Goal: Task Accomplishment & Management: Manage account settings

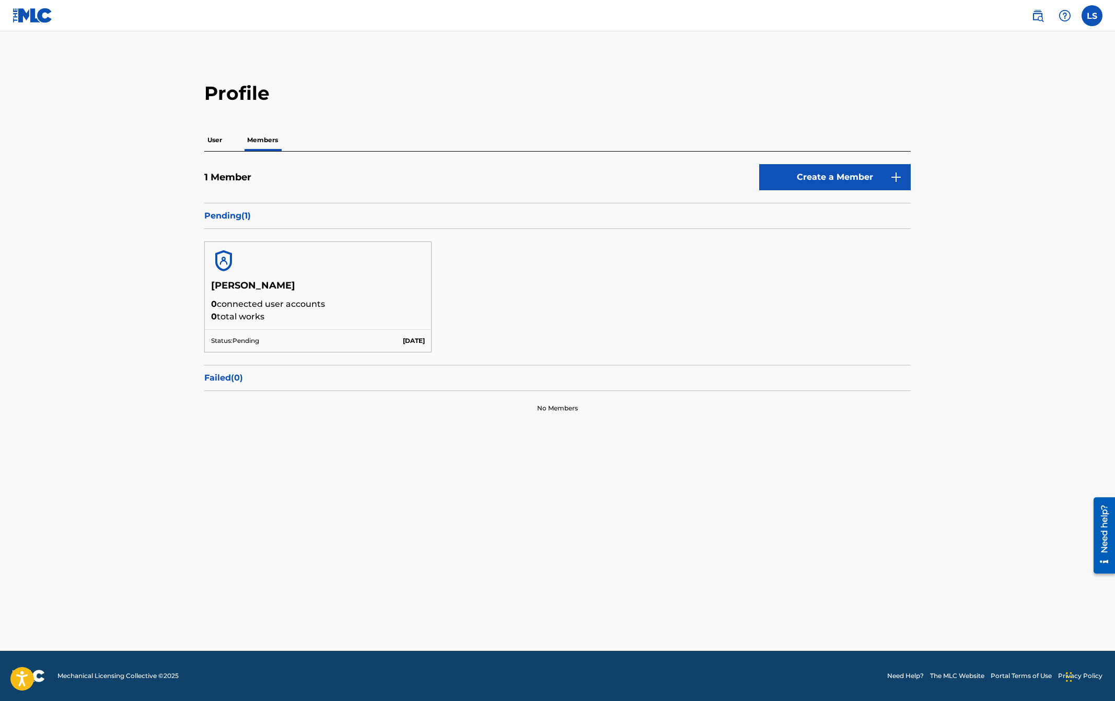
click at [778, 68] on main "Profile User Members 1 Member Create a Member Pending ( 1 ) [PERSON_NAME] 0 con…" at bounding box center [557, 340] width 1115 height 619
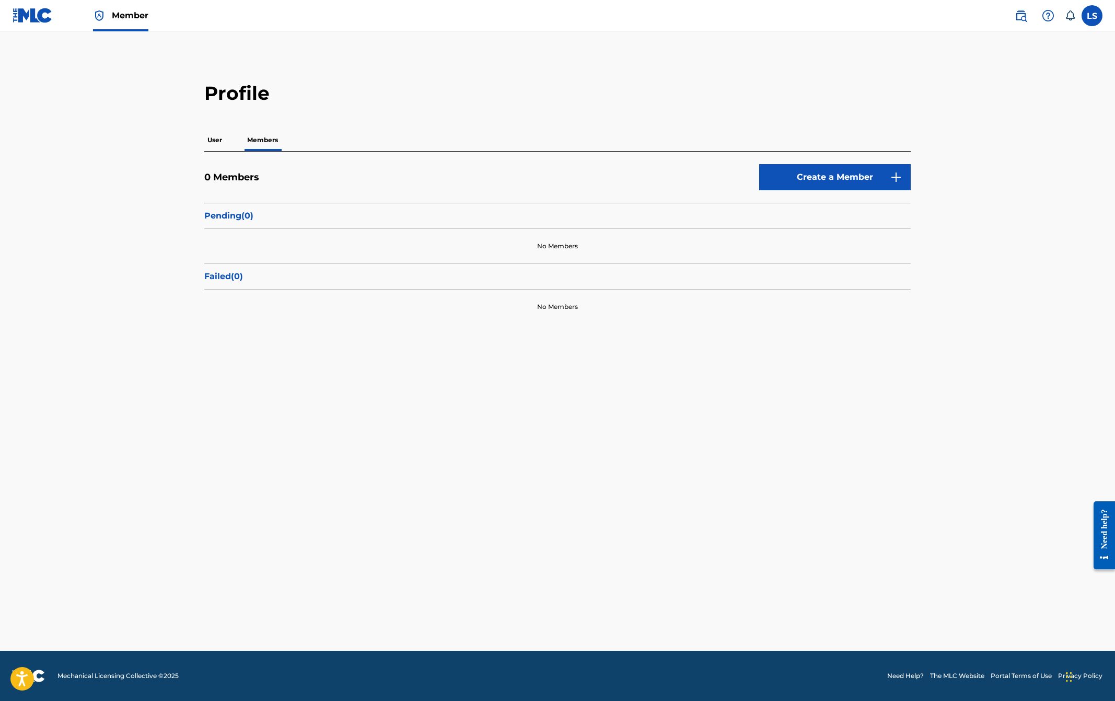
click at [325, 64] on main "Profile User Members 0 Members Create a Member Pending ( 0 ) No Members Failed …" at bounding box center [557, 340] width 1115 height 619
click at [1091, 16] on label at bounding box center [1092, 15] width 21 height 21
click at [1092, 16] on input "LS Lauren Smith lauren@laurensmith.com Notification Preferences Profile Log out" at bounding box center [1092, 16] width 0 height 0
click at [988, 146] on p "Log out" at bounding box center [991, 147] width 25 height 9
click at [1092, 16] on input "LS Lauren Smith lauren@laurensmith.com Notification Preferences Profile Log out" at bounding box center [1092, 16] width 0 height 0
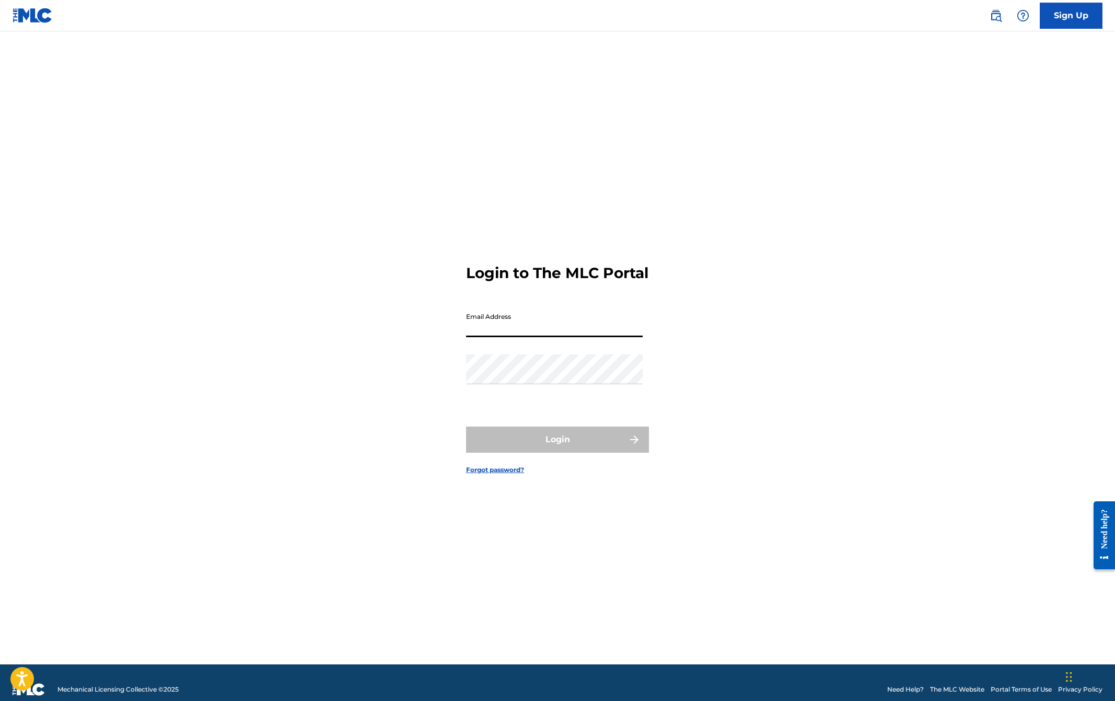
click at [551, 337] on input "Email Address" at bounding box center [554, 322] width 177 height 30
type input "[EMAIL_ADDRESS][DOMAIN_NAME]"
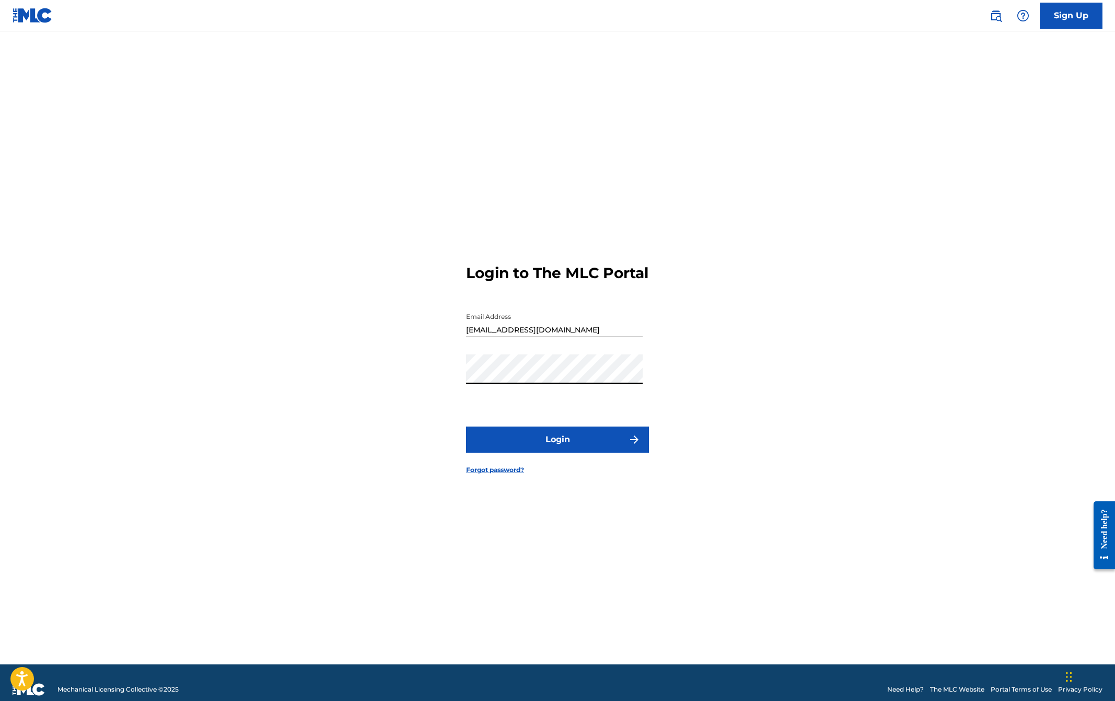
click at [569, 446] on button "Login" at bounding box center [557, 439] width 183 height 26
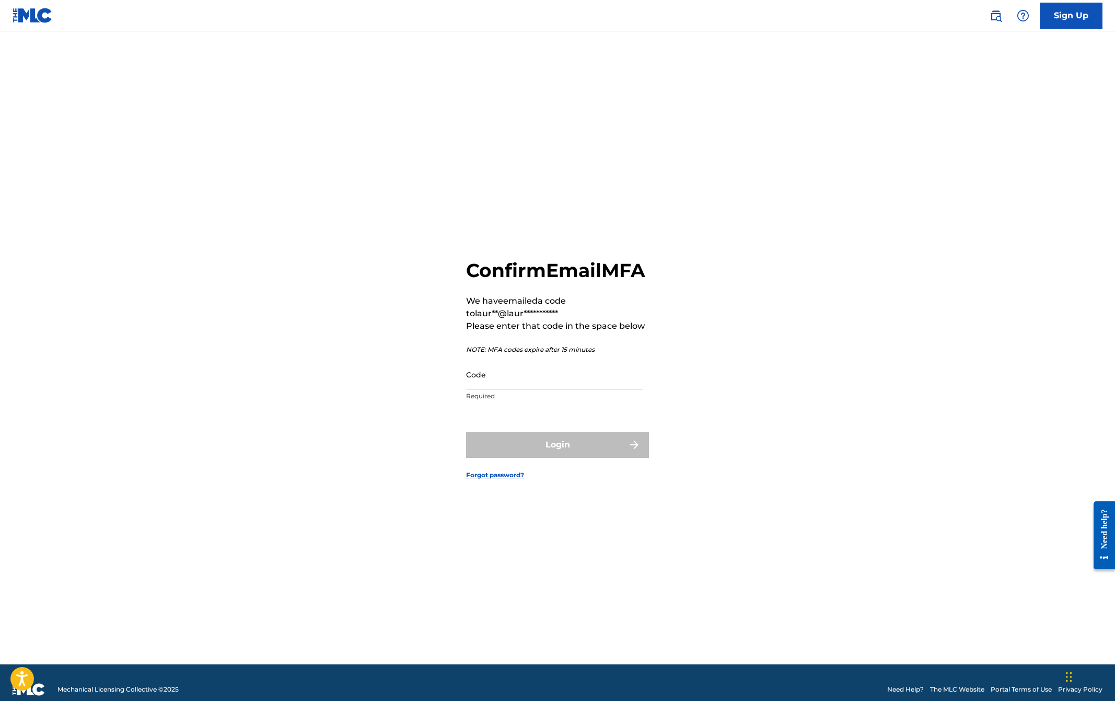
click at [527, 389] on input "Code" at bounding box center [554, 375] width 177 height 30
paste input "807454"
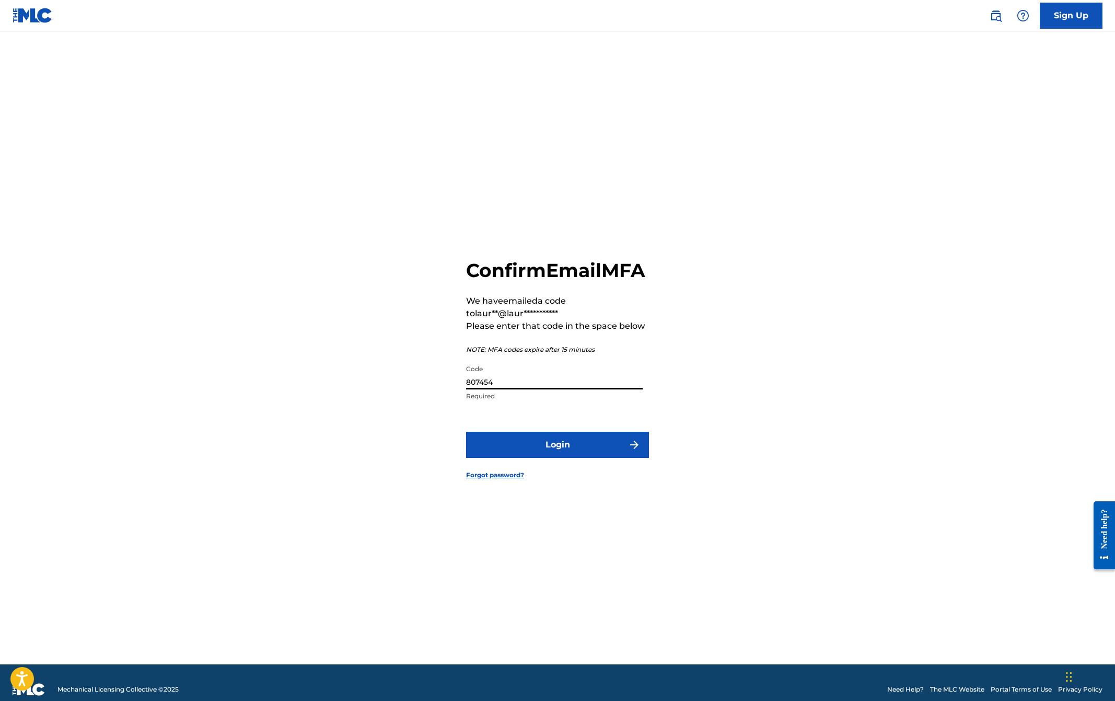
type input "807454"
click at [558, 455] on button "Login" at bounding box center [557, 445] width 183 height 26
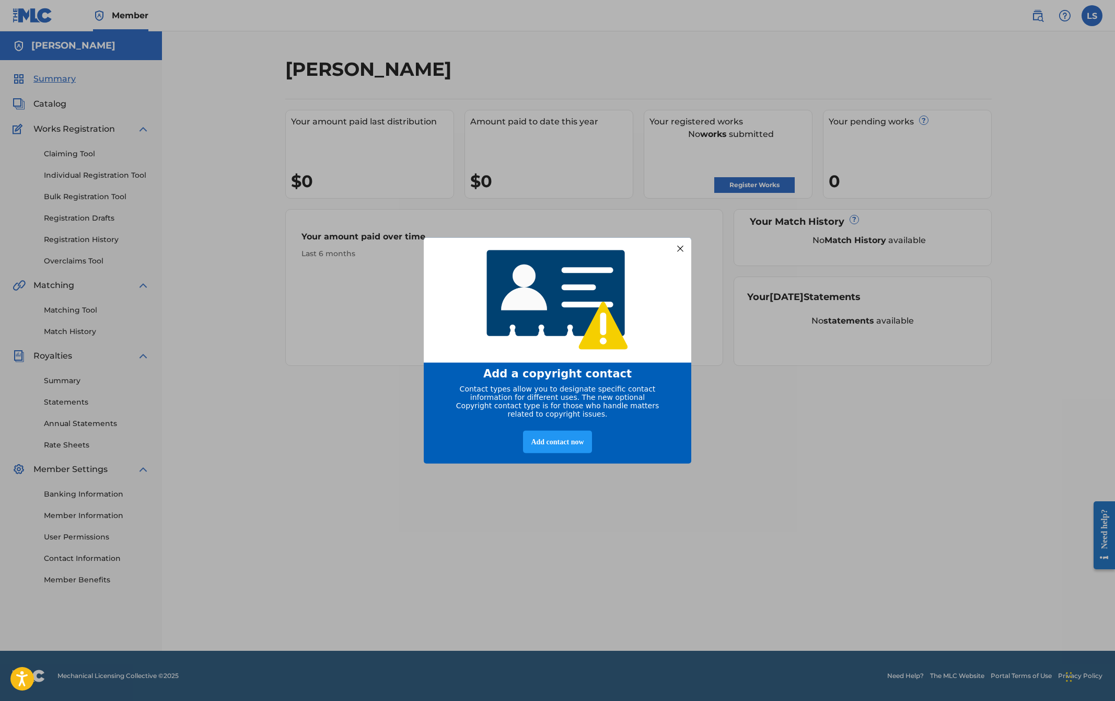
click at [681, 243] on div at bounding box center [681, 248] width 14 height 14
